Goal: Task Accomplishment & Management: Use online tool/utility

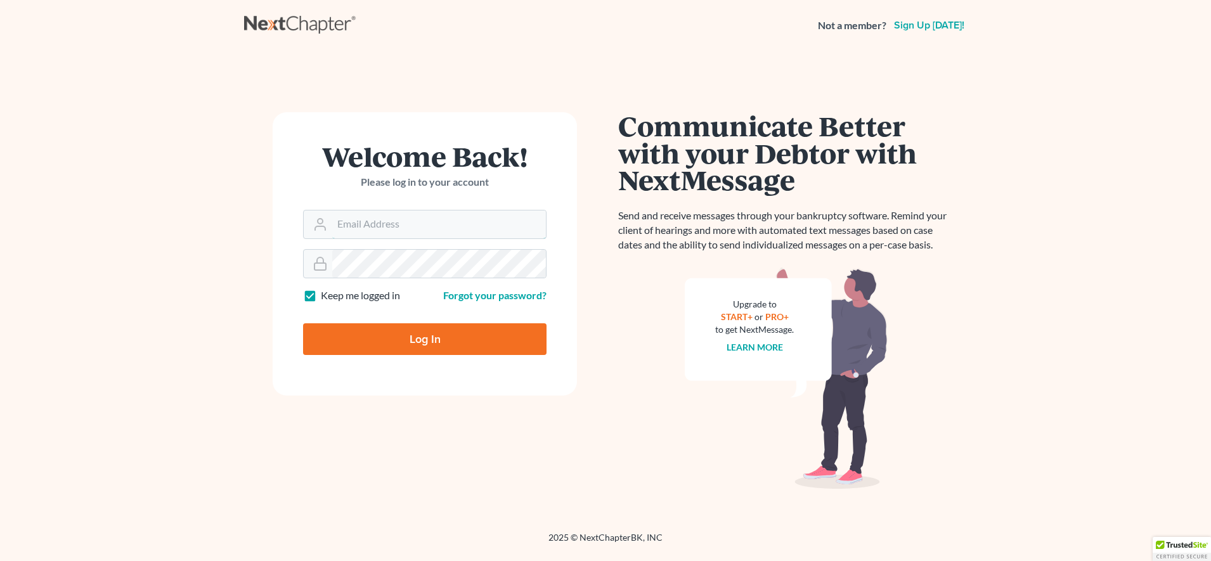
type input "[EMAIL_ADDRESS][DOMAIN_NAME]"
click at [343, 352] on input "Log In" at bounding box center [425, 339] width 244 height 32
type input "Thinking..."
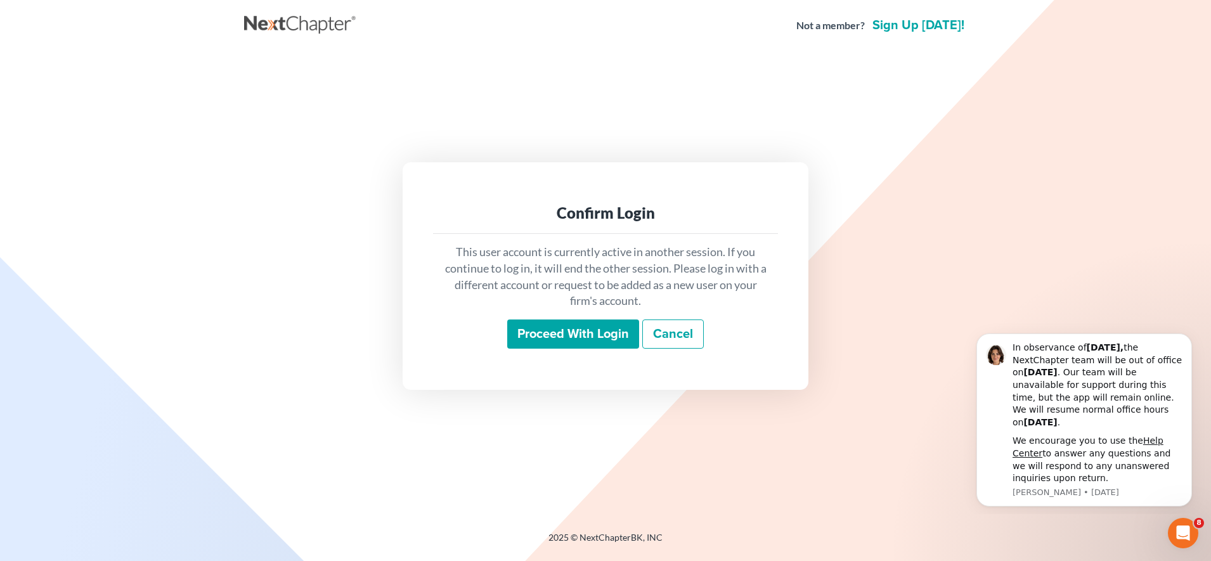
click at [513, 342] on input "Proceed with login" at bounding box center [573, 334] width 132 height 29
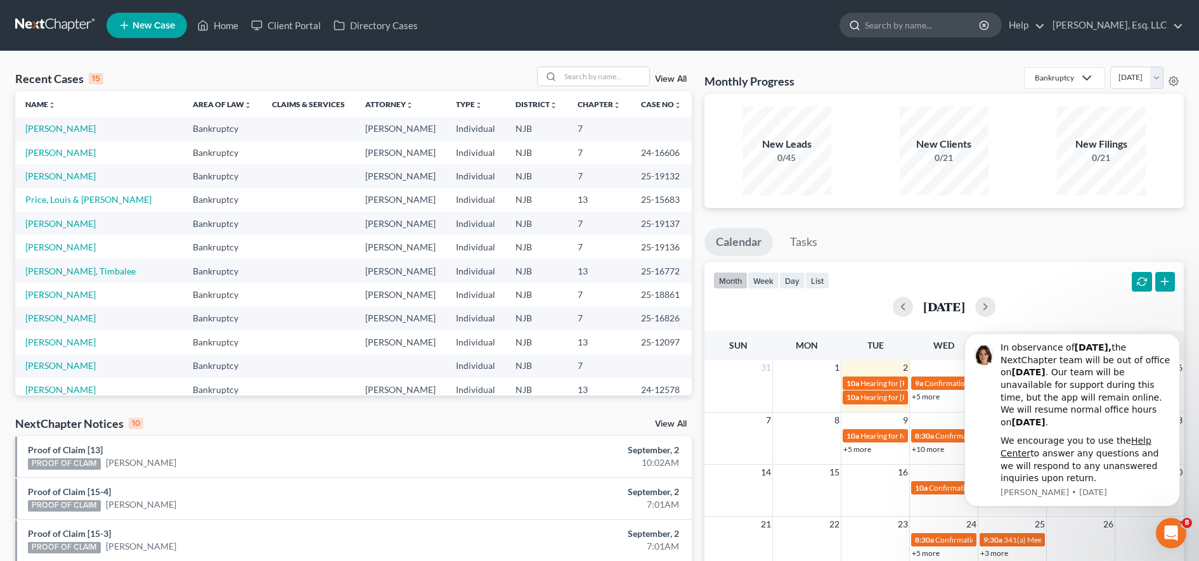
click at [880, 18] on input "search" at bounding box center [923, 24] width 116 height 23
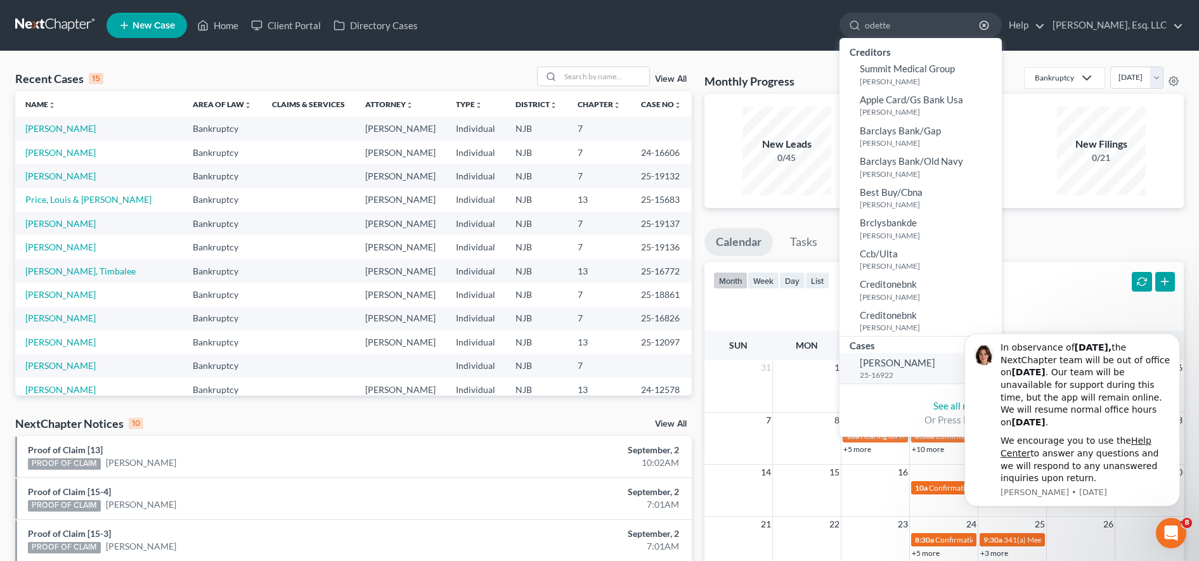
type input "odette"
click at [909, 355] on link "Allen, Odette 25-16922" at bounding box center [921, 368] width 162 height 31
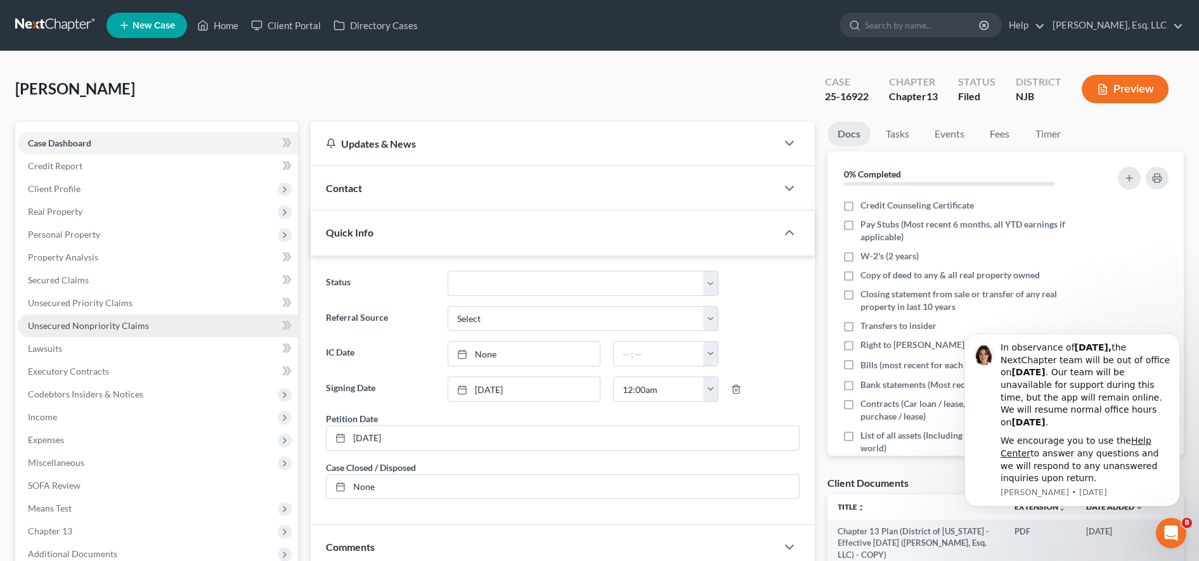
scroll to position [270, 0]
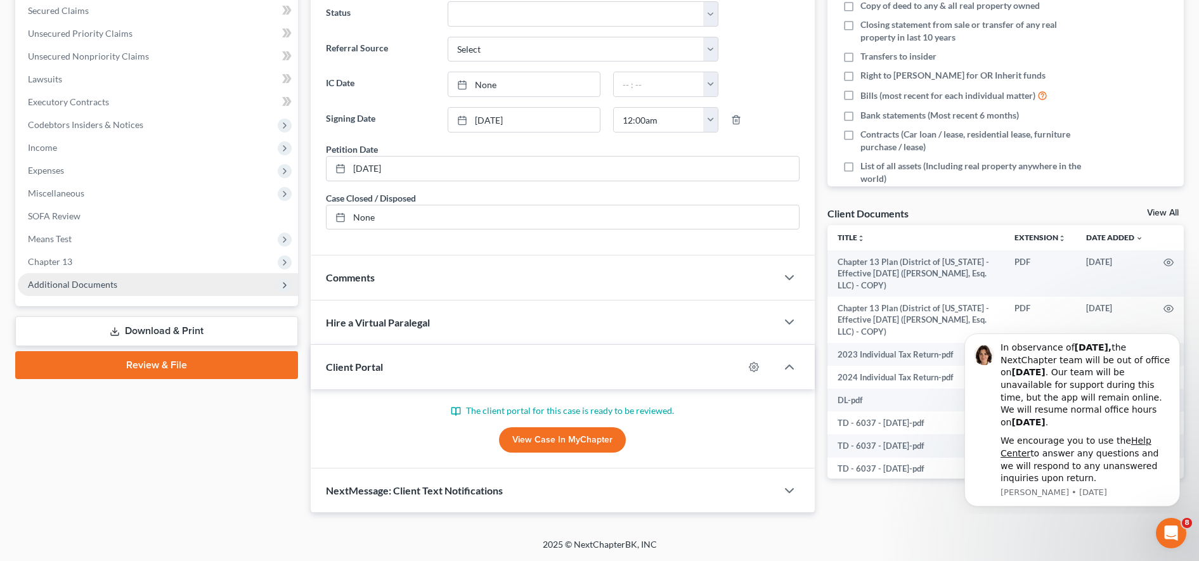
click at [114, 285] on span "Additional Documents" at bounding box center [72, 284] width 89 height 11
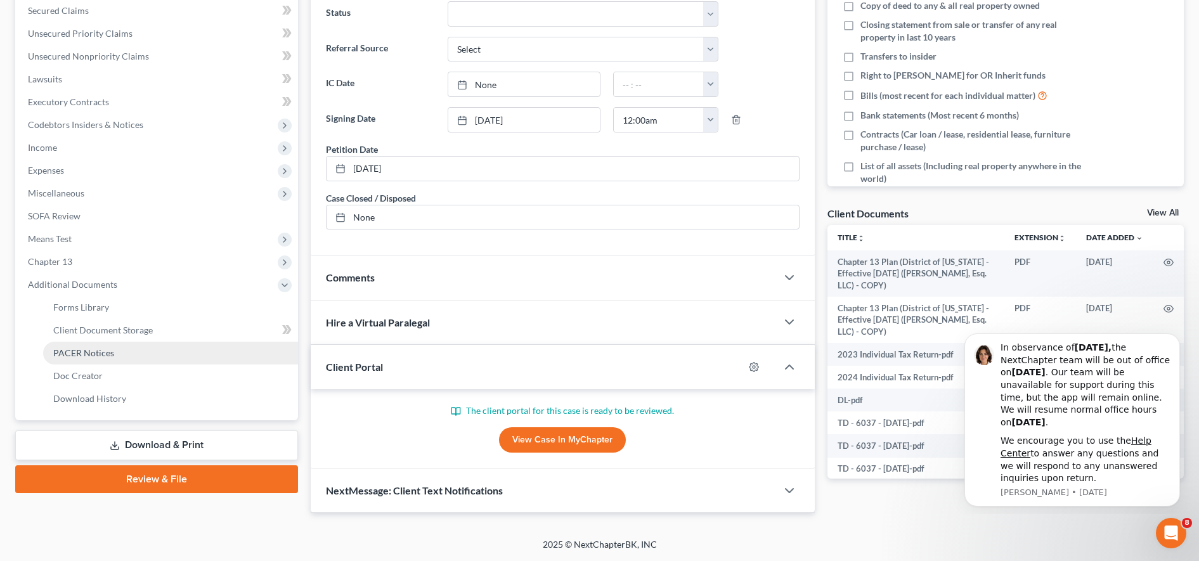
click at [113, 356] on link "PACER Notices" at bounding box center [170, 353] width 255 height 23
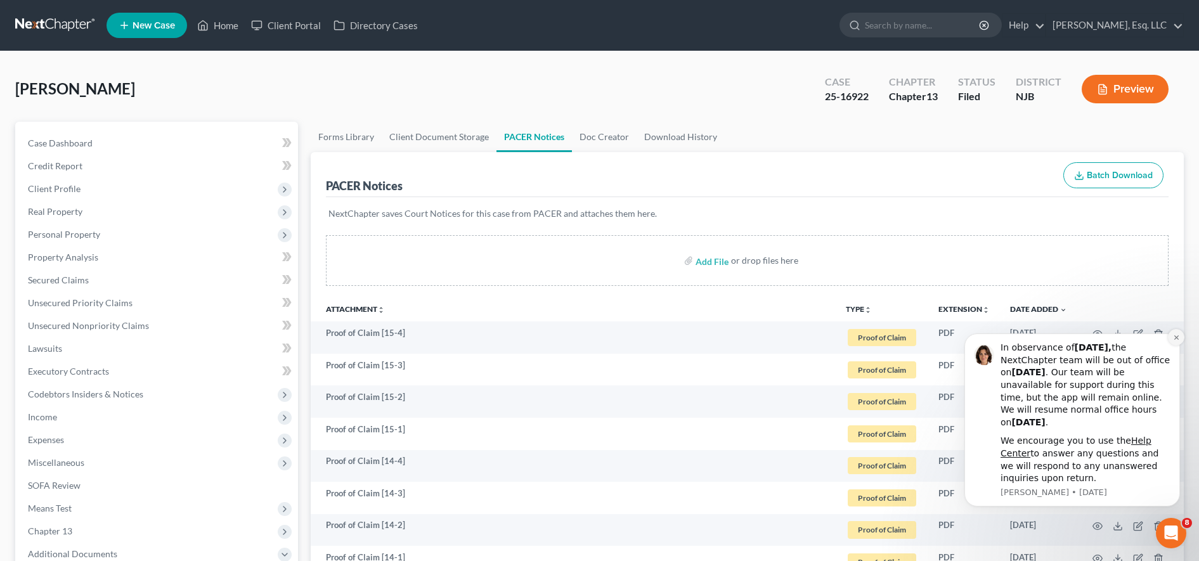
click at [1172, 341] on button "Dismiss notification" at bounding box center [1176, 337] width 16 height 16
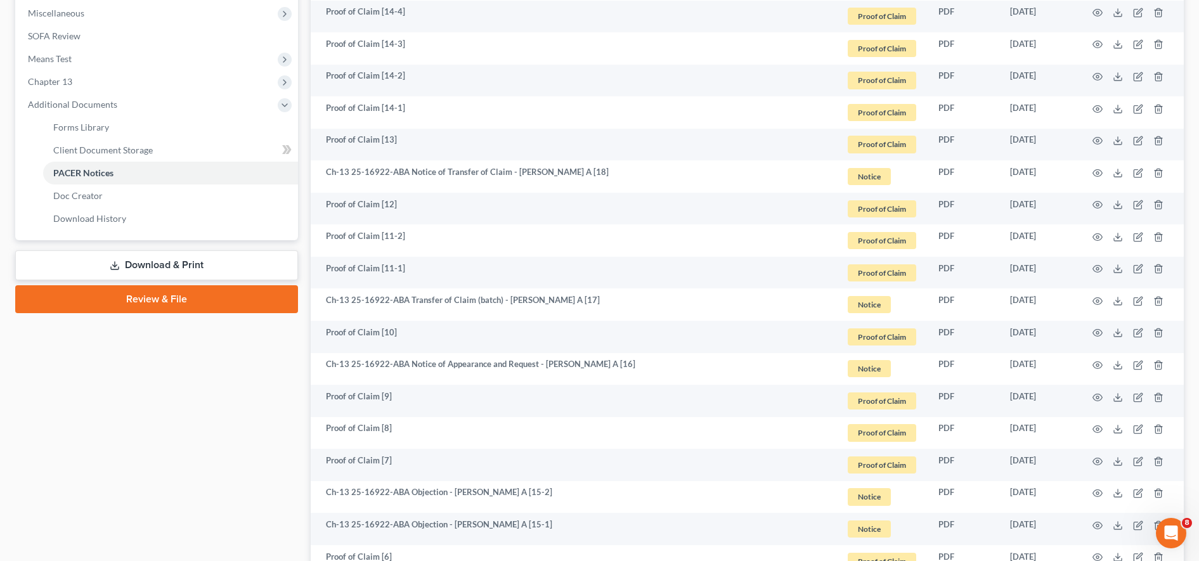
scroll to position [1234, 0]
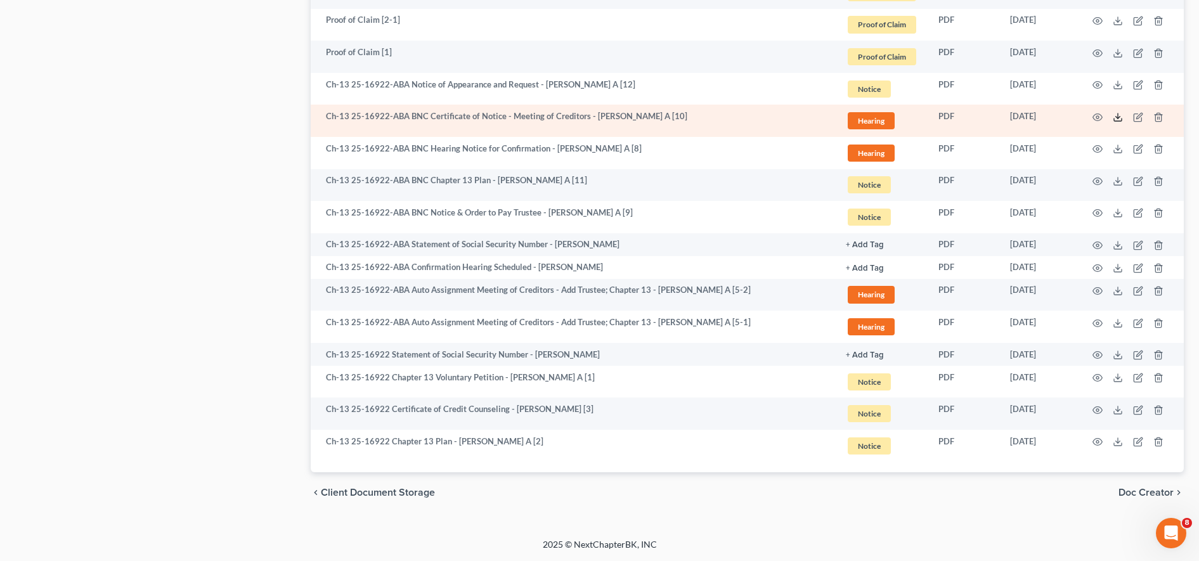
click at [1120, 115] on icon at bounding box center [1118, 117] width 10 height 10
